Goal: Task Accomplishment & Management: Manage account settings

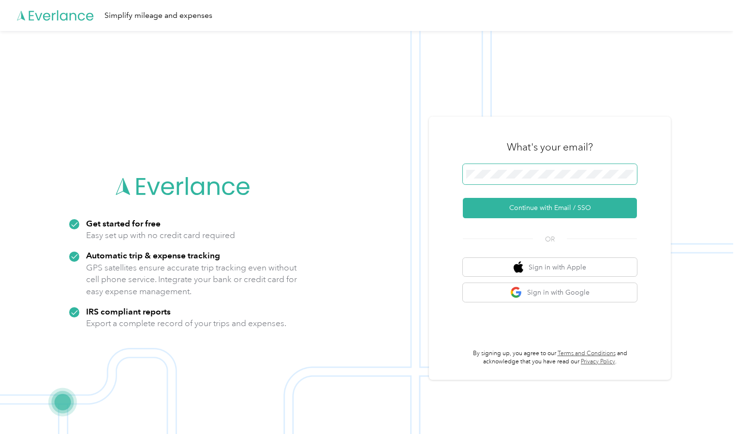
click at [561, 169] on span at bounding box center [550, 174] width 174 height 20
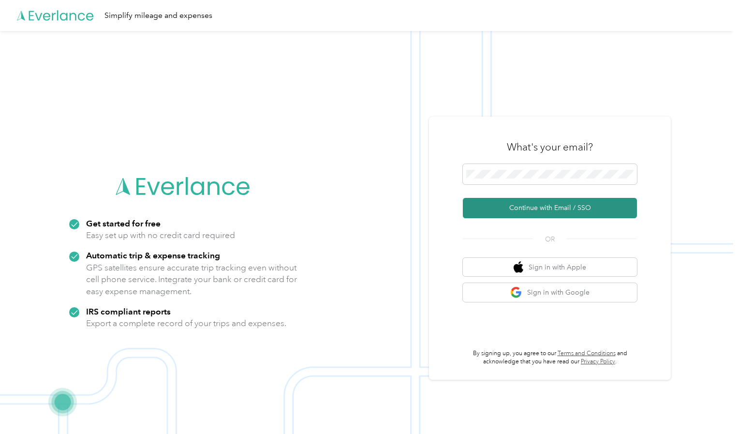
click at [554, 206] on button "Continue with Email / SSO" at bounding box center [550, 208] width 174 height 20
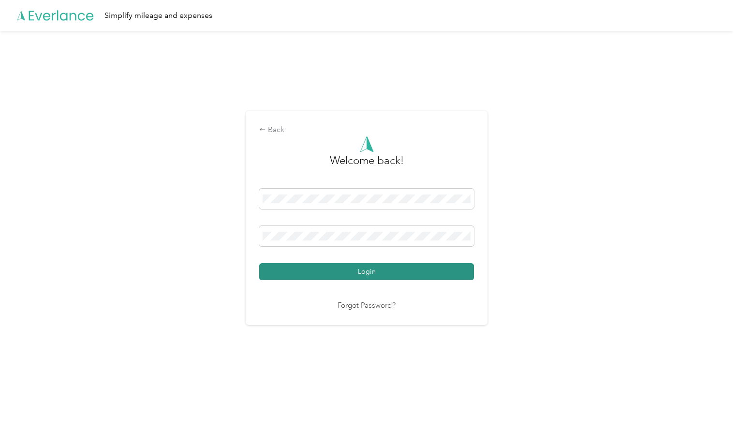
click at [452, 270] on button "Login" at bounding box center [366, 271] width 215 height 17
